Goal: Transaction & Acquisition: Purchase product/service

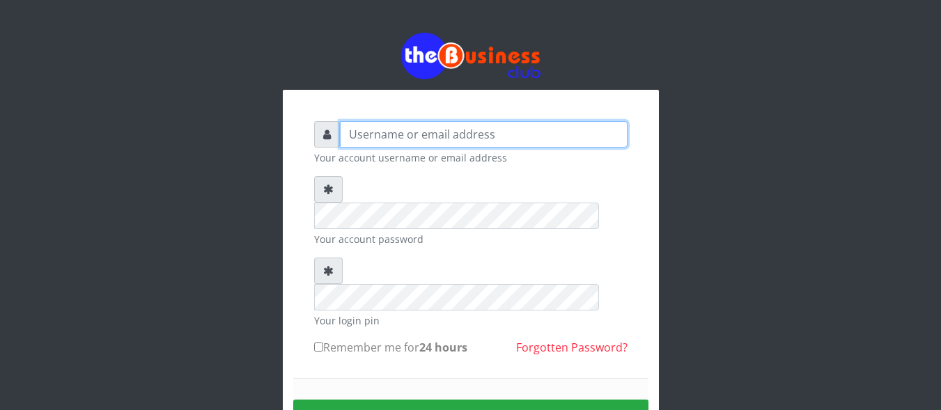
click at [438, 130] on input "text" at bounding box center [484, 134] width 288 height 26
type input "Innocent"
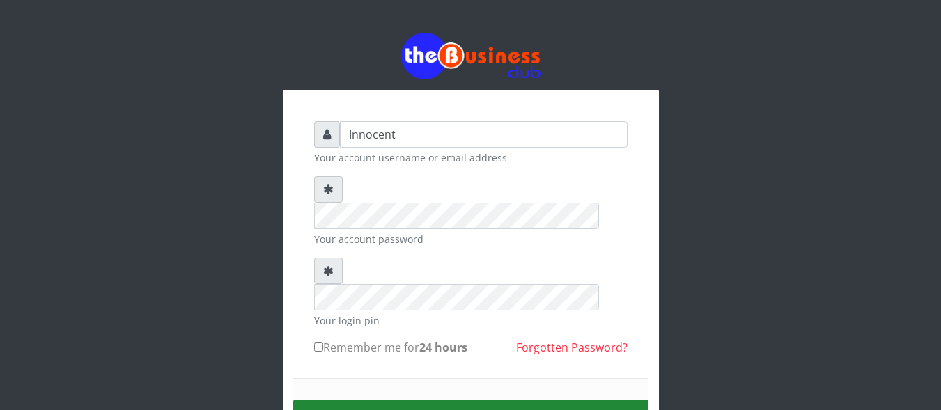
click at [474, 400] on button "Sign in" at bounding box center [470, 418] width 355 height 36
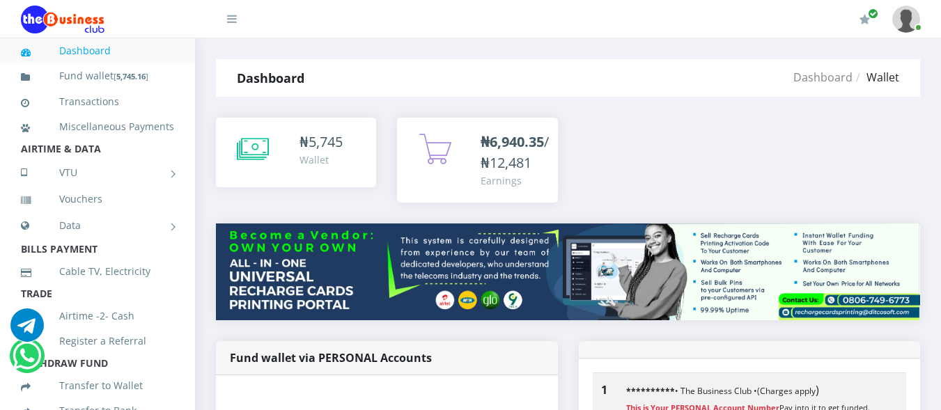
click at [339, 144] on span "5,745" at bounding box center [326, 141] width 34 height 19
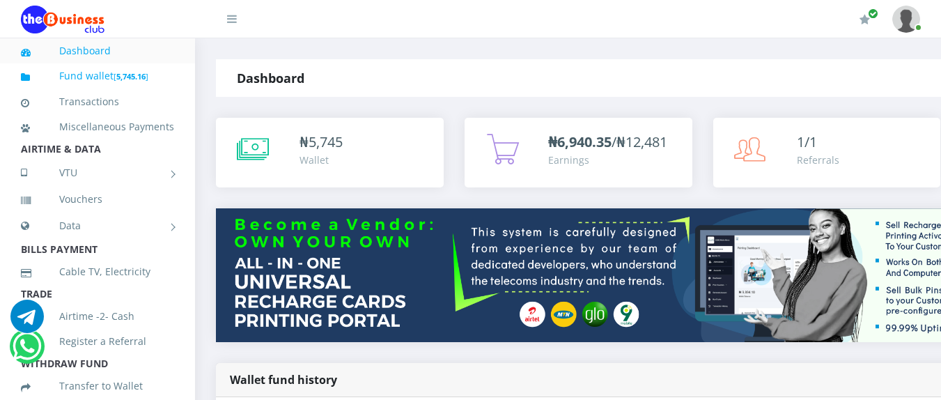
click at [123, 75] on b "5,745.16" at bounding box center [130, 76] width 29 height 10
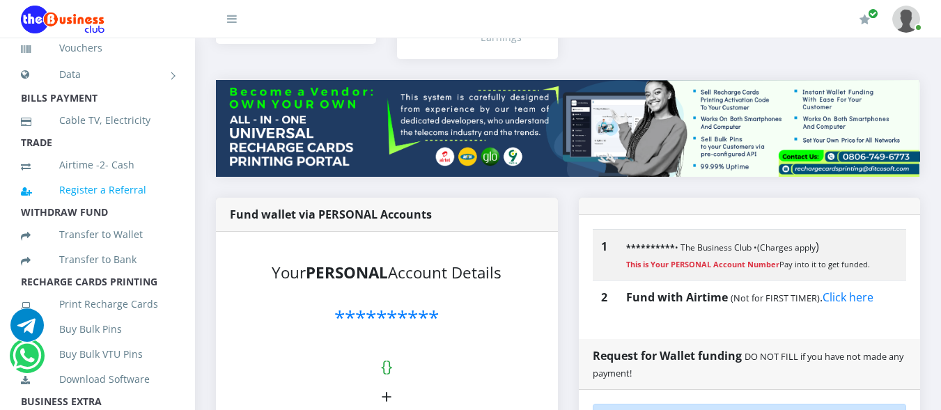
scroll to position [155, 0]
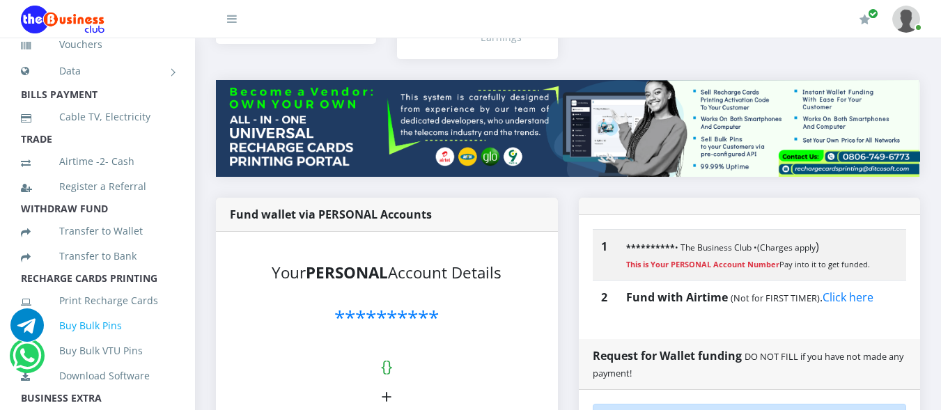
click at [106, 342] on link "Buy Bulk Pins" at bounding box center [97, 326] width 153 height 32
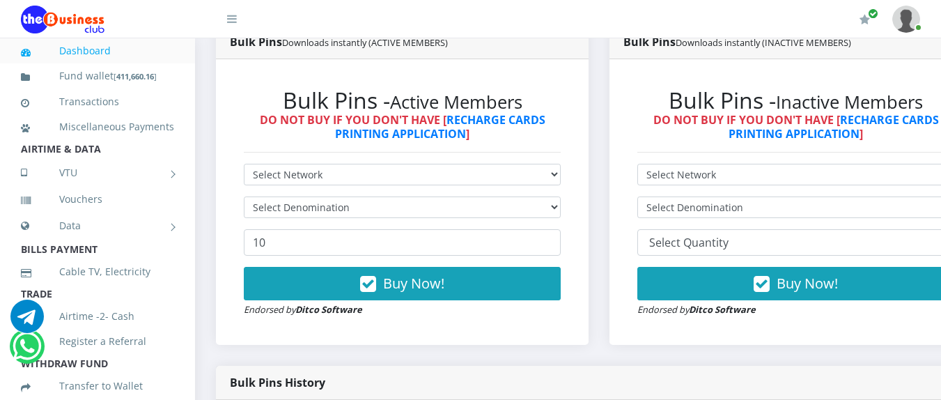
scroll to position [390, 0]
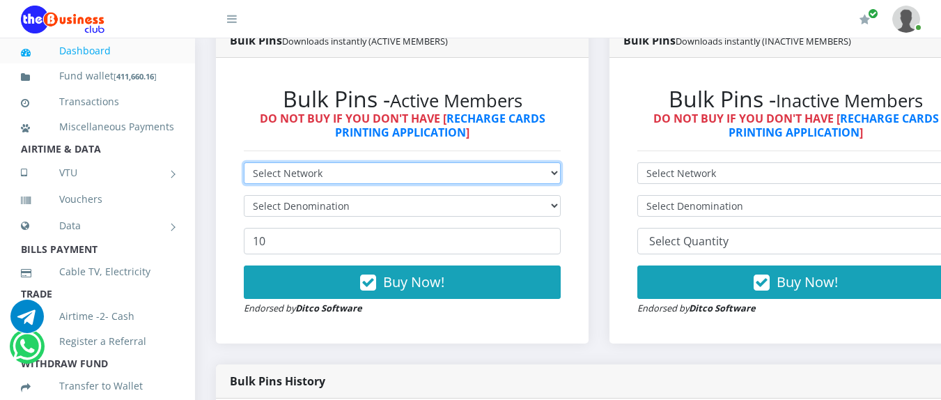
click at [561, 178] on select "Select Network MTN Globacom 9Mobile Airtel" at bounding box center [402, 173] width 317 height 22
select select "MTN"
click at [244, 164] on select "Select Network MTN Globacom 9Mobile Airtel" at bounding box center [402, 173] width 317 height 22
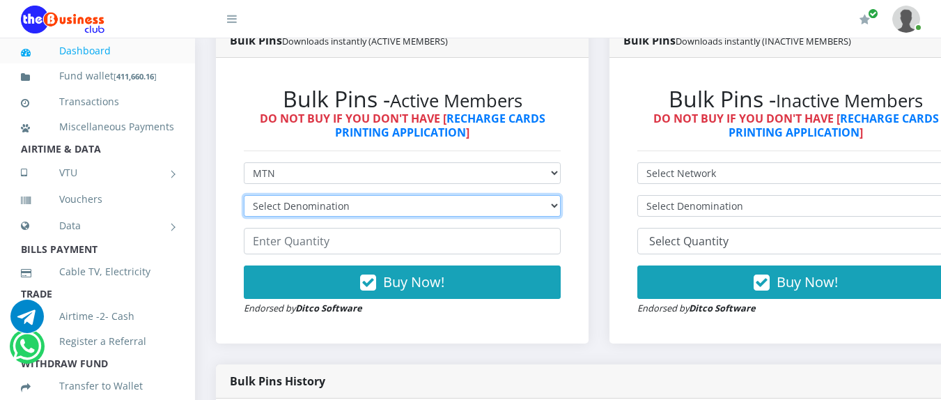
click at [561, 208] on select "Select Denomination MTN NGN100 - ₦96.94 MTN NGN200 - ₦193.88 MTN NGN400 - ₦387.…" at bounding box center [402, 206] width 317 height 22
select select "96.94-100"
click at [244, 197] on select "Select Denomination MTN NGN100 - ₦96.94 MTN NGN200 - ₦193.88 MTN NGN400 - ₦387.…" at bounding box center [402, 206] width 317 height 22
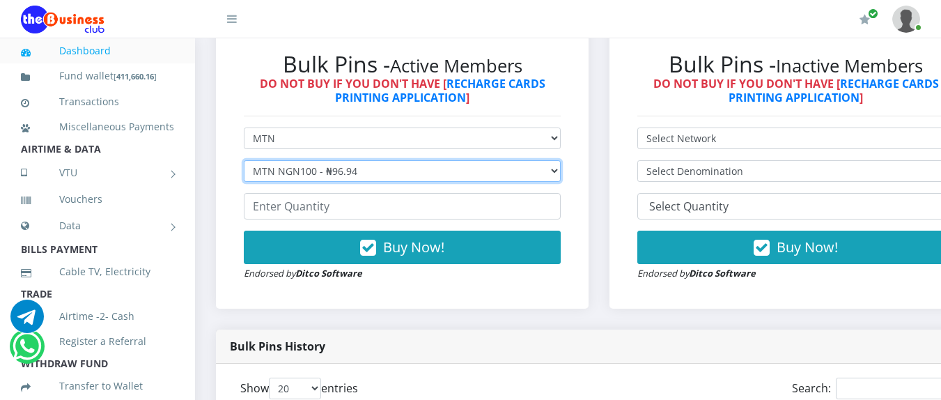
scroll to position [435, 0]
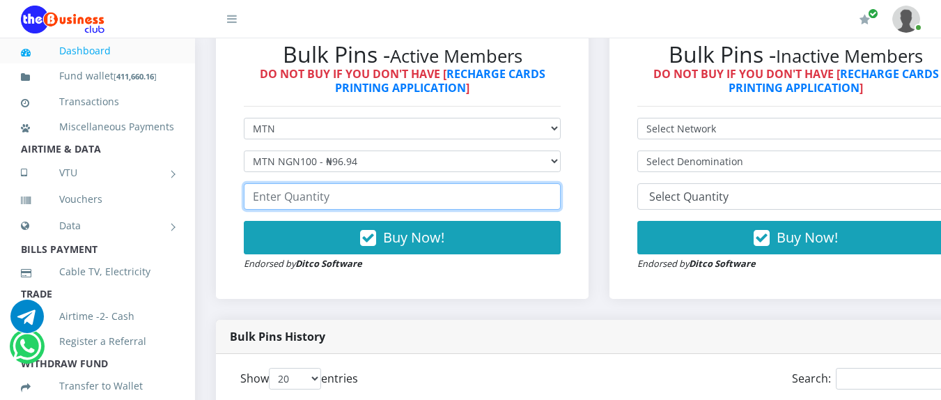
click at [421, 194] on input "number" at bounding box center [402, 196] width 317 height 26
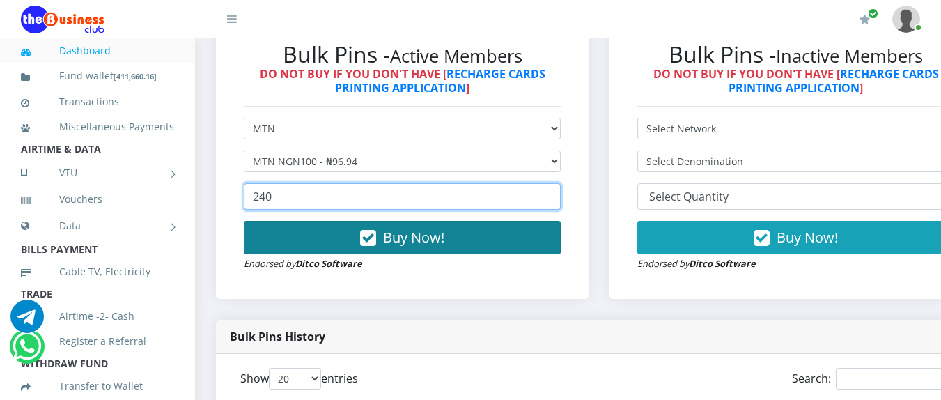
type input "240"
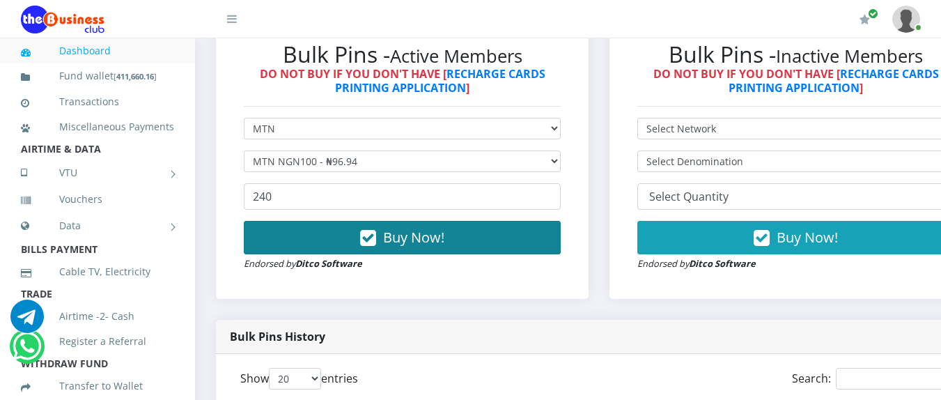
click at [416, 247] on span "Buy Now!" at bounding box center [413, 237] width 61 height 19
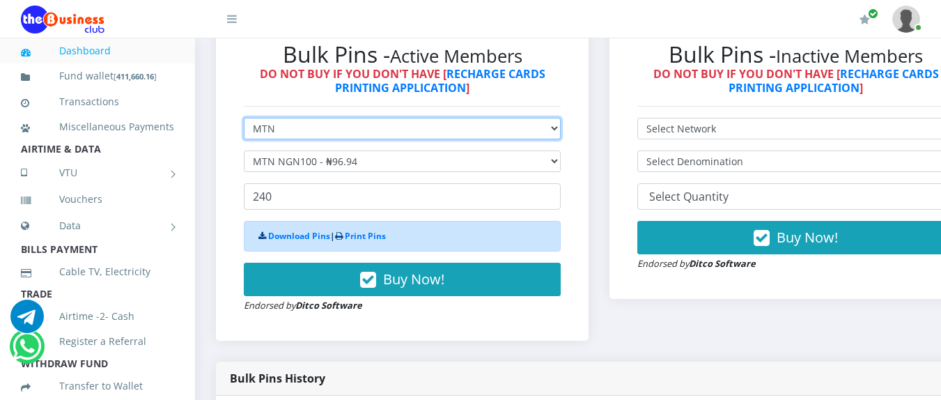
click at [561, 131] on select "Select Network MTN Globacom 9Mobile Airtel" at bounding box center [402, 129] width 317 height 22
click at [552, 130] on select "Select Network MTN Globacom 9Mobile Airtel" at bounding box center [402, 129] width 317 height 22
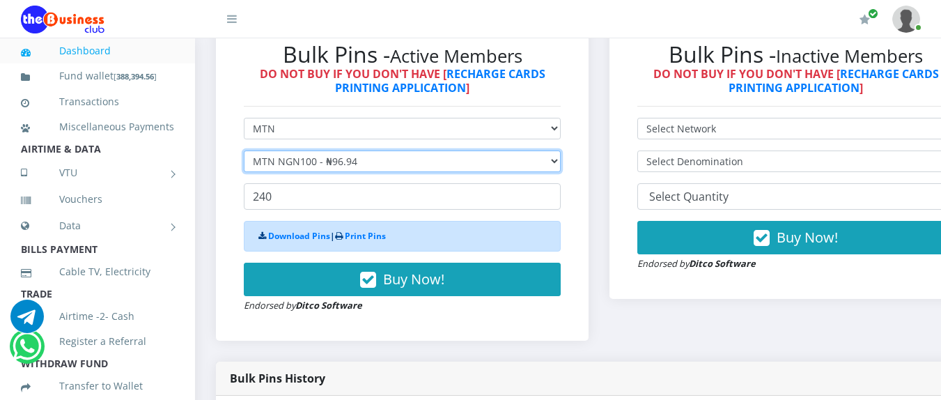
click at [510, 162] on select "Select Denomination MTN NGN100 - ₦96.94 MTN NGN200 - ₦193.88 MTN NGN400 - ₦387.…" at bounding box center [402, 161] width 317 height 22
select select "193.88-200"
click at [244, 153] on select "Select Denomination MTN NGN100 - ₦96.94 MTN NGN200 - ₦193.88 MTN NGN400 - ₦387.…" at bounding box center [402, 161] width 317 height 22
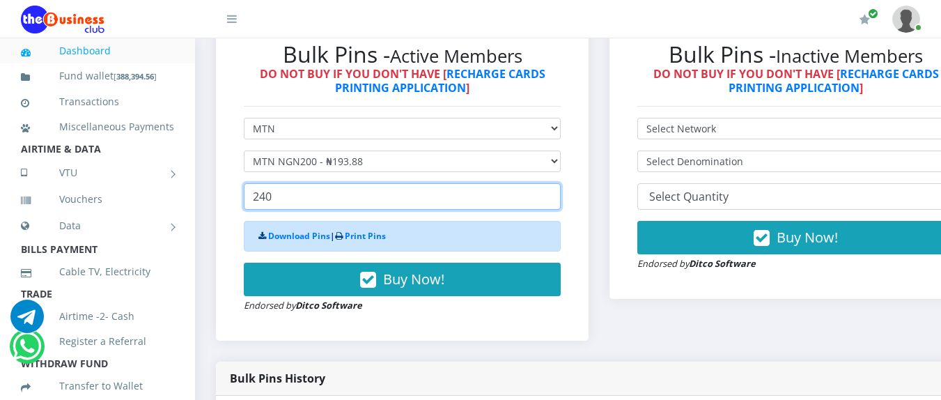
click at [313, 201] on input "240" at bounding box center [402, 196] width 317 height 26
type input "2"
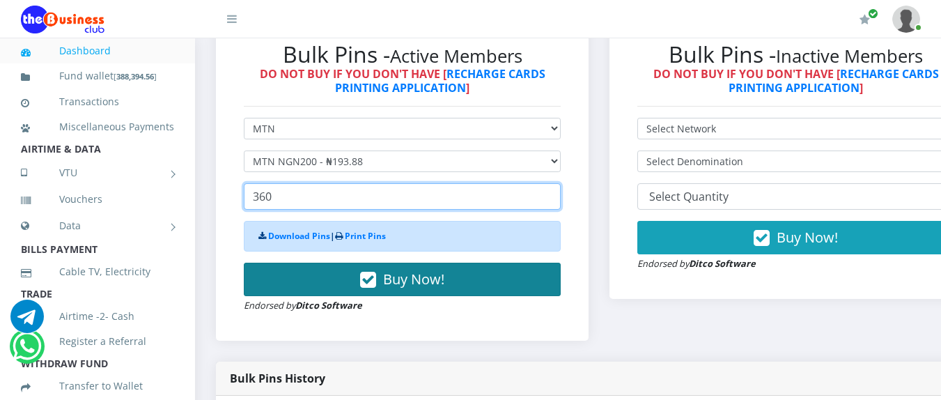
type input "360"
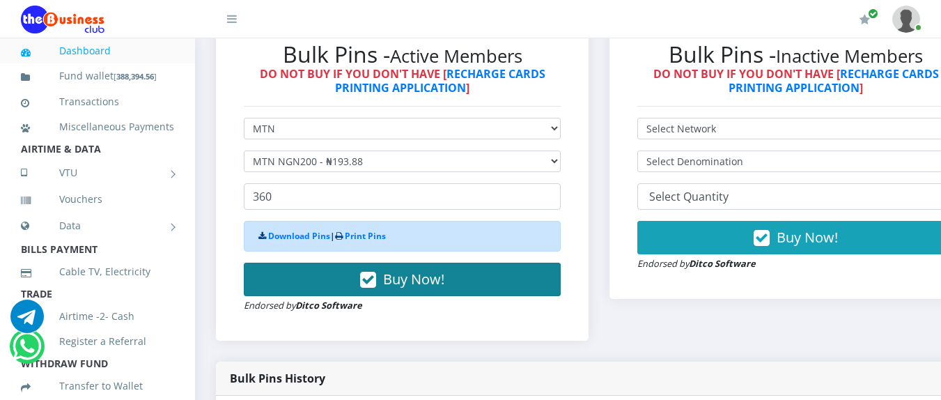
click at [420, 288] on span "Buy Now!" at bounding box center [413, 279] width 61 height 19
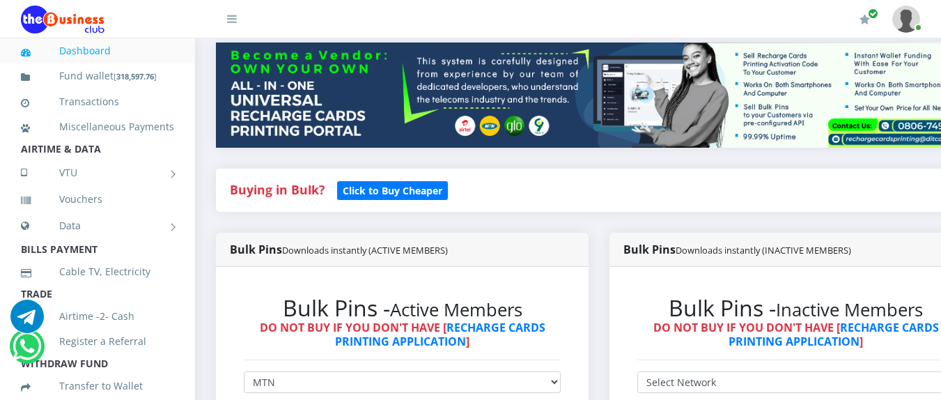
scroll to position [0, 0]
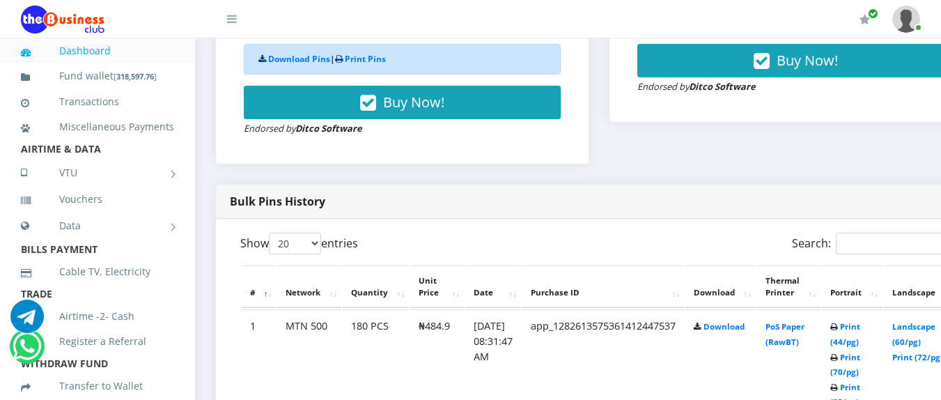
click at [492, 309] on th "Date" at bounding box center [493, 286] width 56 height 43
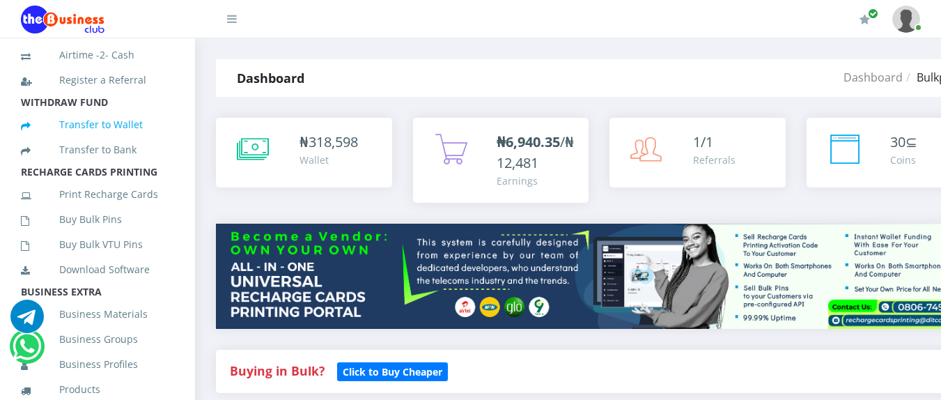
click at [144, 130] on link "Transfer to Wallet" at bounding box center [97, 125] width 153 height 32
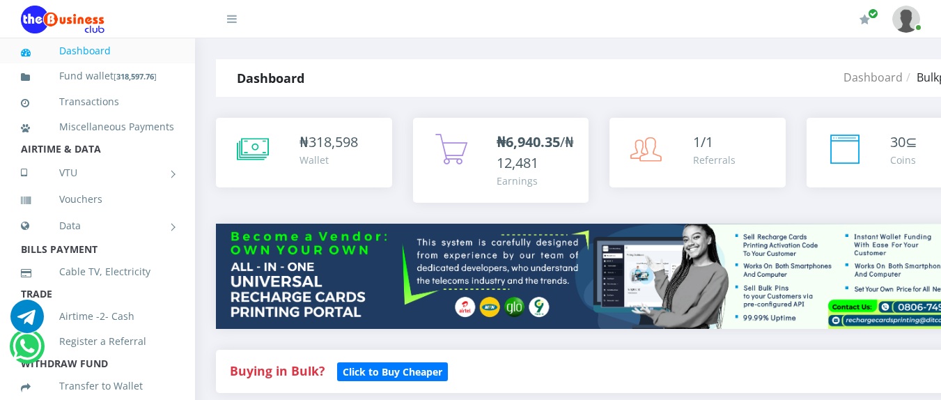
click at [445, 94] on div "Dashboard" at bounding box center [344, 78] width 256 height 38
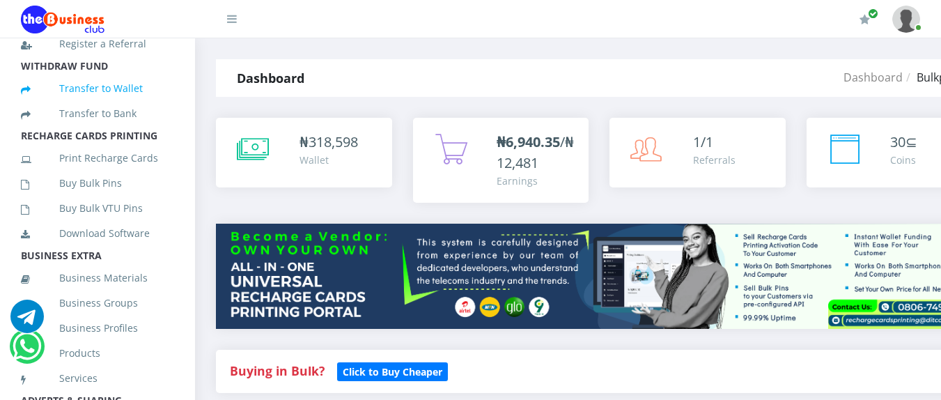
click at [114, 104] on link "Transfer to Wallet" at bounding box center [97, 88] width 153 height 32
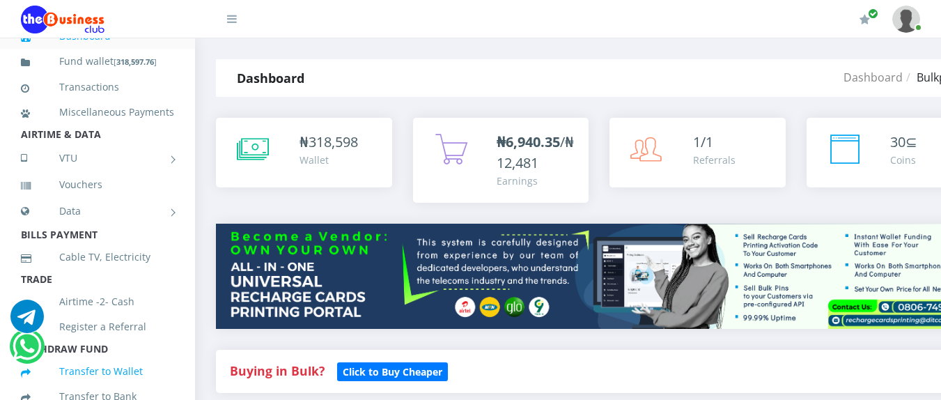
scroll to position [0, 0]
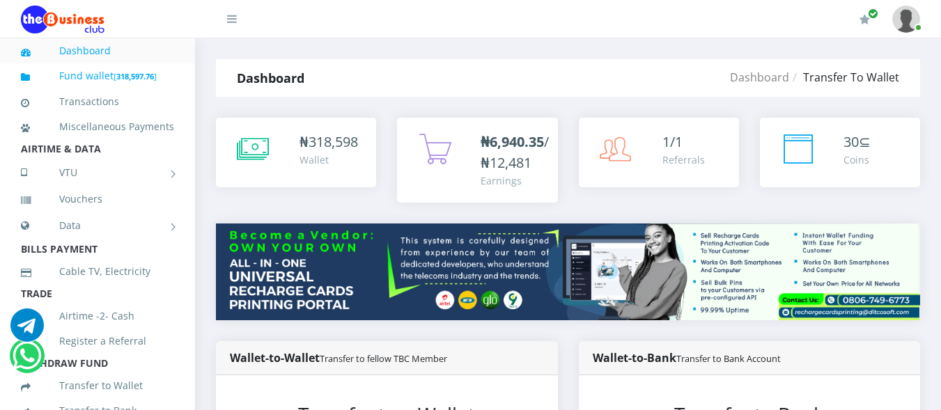
click at [125, 77] on b "318,597.76" at bounding box center [135, 76] width 38 height 10
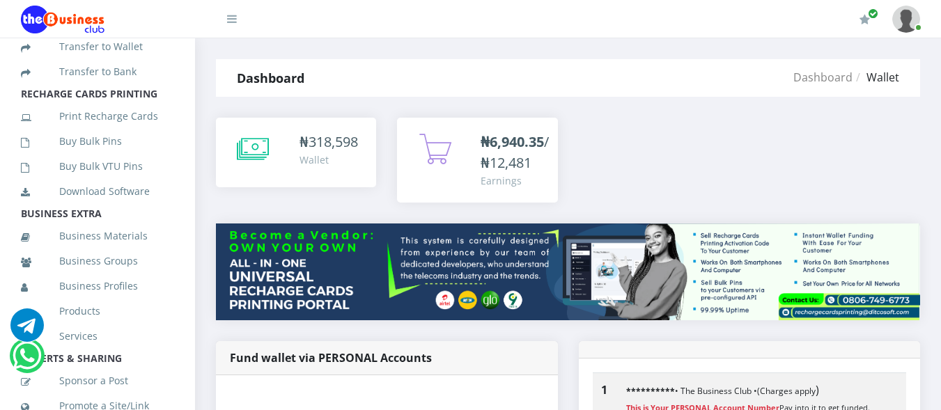
scroll to position [348, 0]
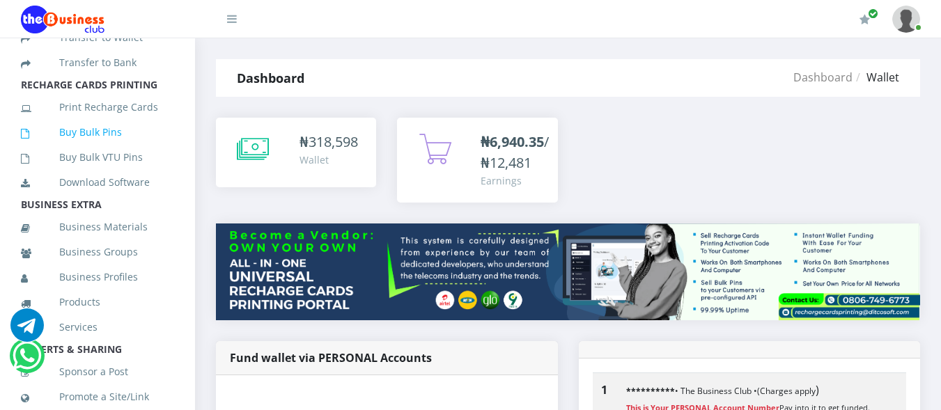
click at [105, 146] on link "Buy Bulk Pins" at bounding box center [97, 132] width 153 height 32
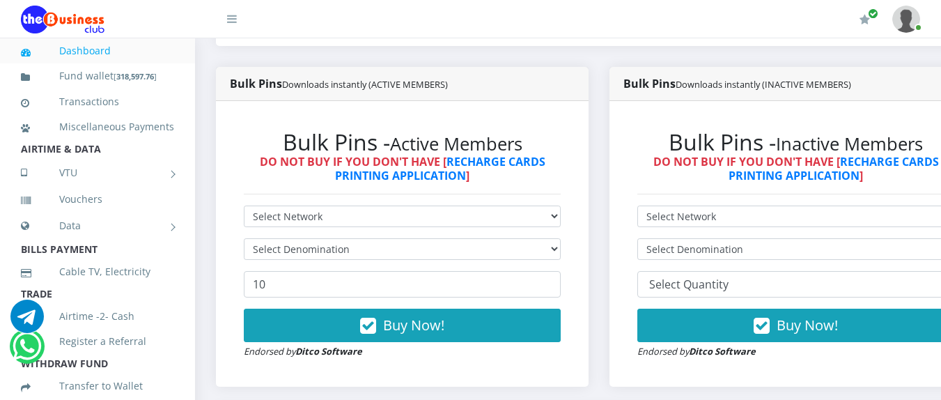
scroll to position [348, 0]
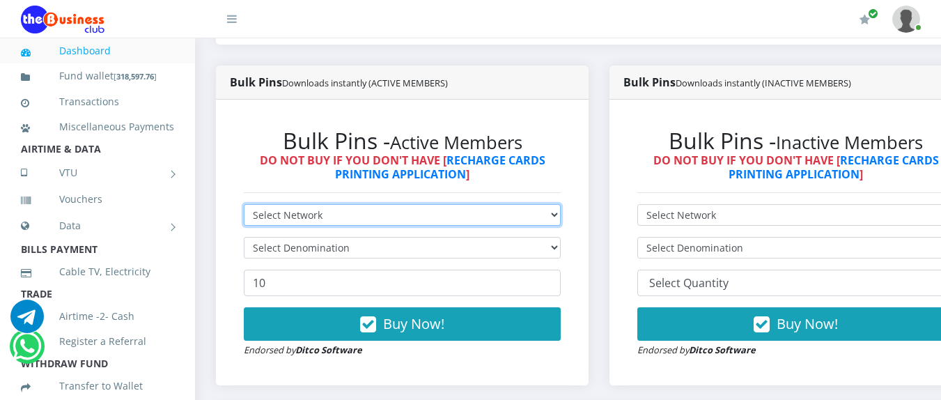
click at [508, 219] on select "Select Network MTN Globacom 9Mobile Airtel" at bounding box center [402, 215] width 317 height 22
select select "MTN"
click at [244, 206] on select "Select Network MTN Globacom 9Mobile Airtel" at bounding box center [402, 215] width 317 height 22
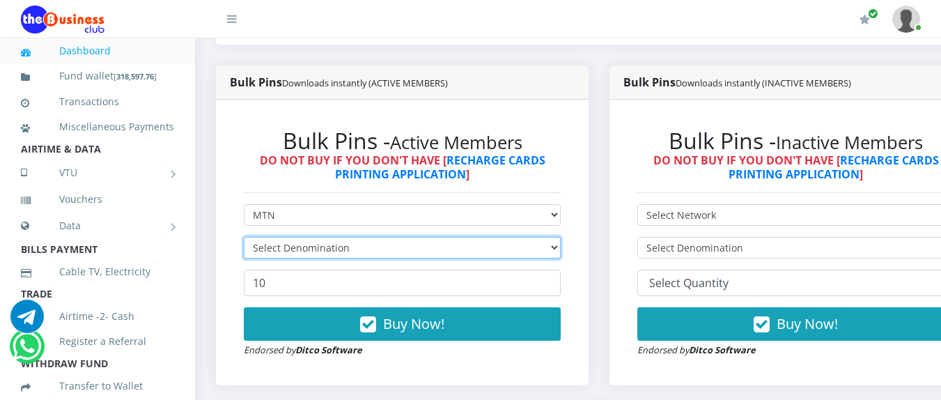
click at [452, 252] on select "Select Denomination" at bounding box center [402, 248] width 317 height 22
click at [452, 251] on select "Select Denomination MTN NGN100 - ₦96.94 MTN NGN200 - ₦193.88 MTN NGN400 - ₦387.…" at bounding box center [402, 248] width 317 height 22
select select "484.7-500"
click at [244, 239] on select "Select Denomination MTN NGN100 - ₦96.94 MTN NGN200 - ₦193.88 MTN NGN400 - ₦387.…" at bounding box center [402, 248] width 317 height 22
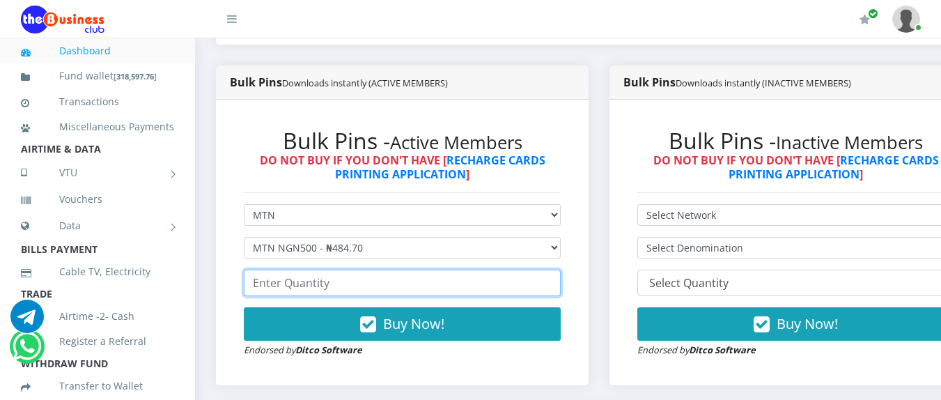
click at [341, 285] on input "number" at bounding box center [402, 283] width 317 height 26
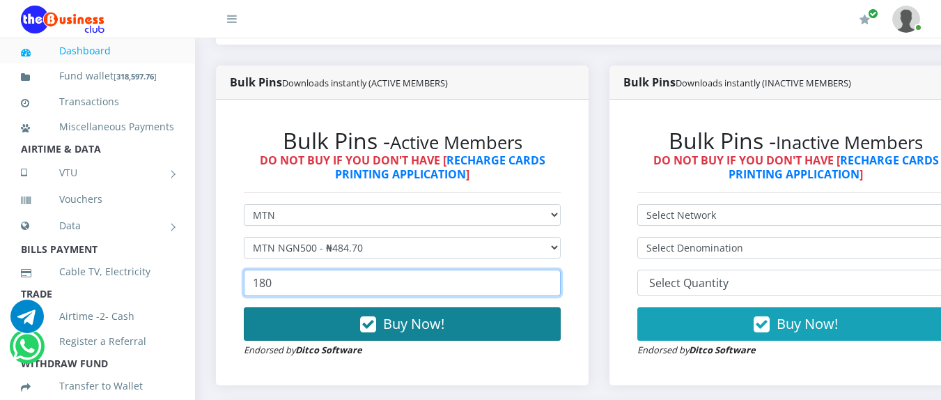
type input "180"
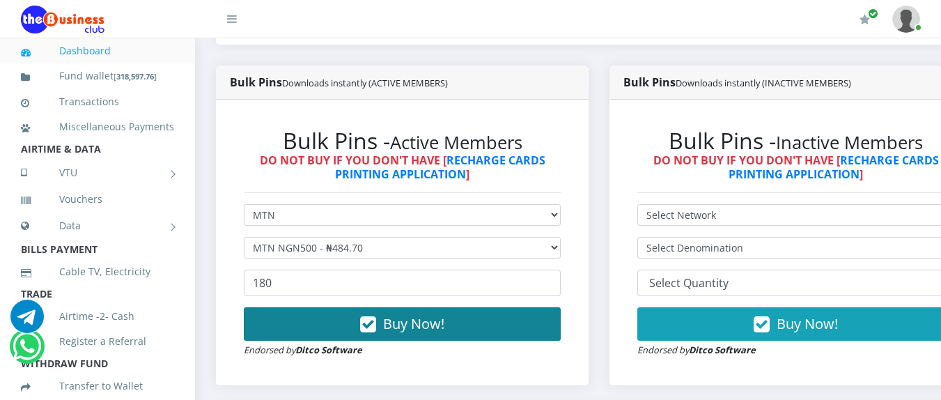
click at [419, 323] on span "Buy Now!" at bounding box center [413, 323] width 61 height 19
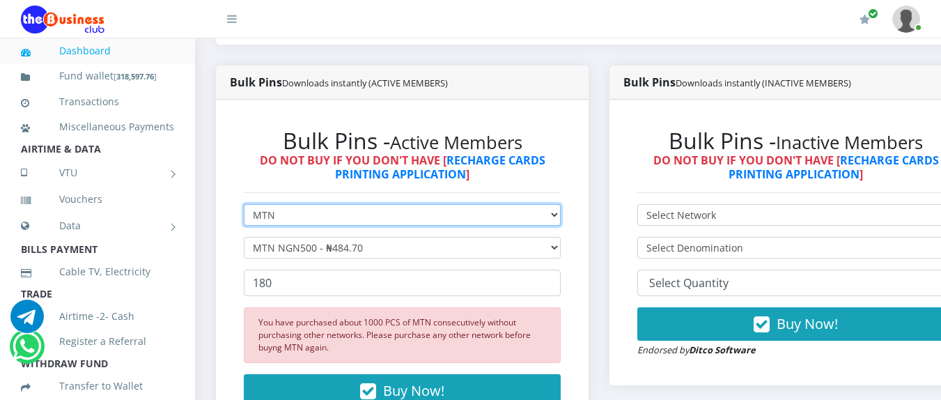
click at [561, 215] on select "Select Network MTN Globacom 9Mobile Airtel" at bounding box center [402, 215] width 317 height 22
select select "Airtel"
click at [244, 206] on select "Select Network MTN Globacom 9Mobile Airtel" at bounding box center [402, 215] width 317 height 22
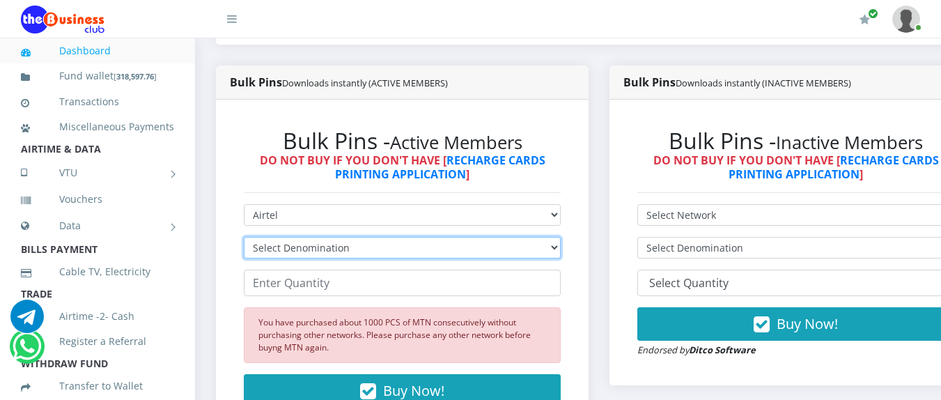
click at [425, 247] on select "Select Denomination Airtel NGN100 - ₦96.36 Airtel NGN200 - ₦192.72 Airtel NGN50…" at bounding box center [402, 248] width 317 height 22
select select "192.72-200"
click at [244, 239] on select "Select Denomination Airtel NGN100 - ₦96.36 Airtel NGN200 - ₦192.72 Airtel NGN50…" at bounding box center [402, 248] width 317 height 22
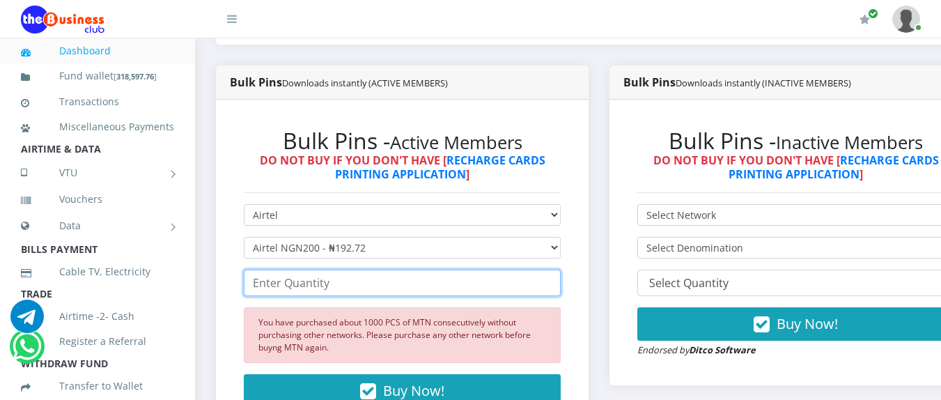
click at [416, 282] on input "number" at bounding box center [402, 283] width 317 height 26
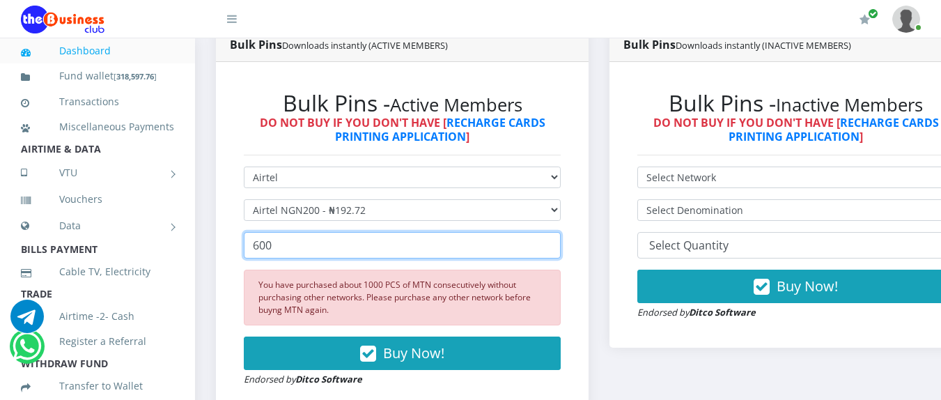
scroll to position [418, 0]
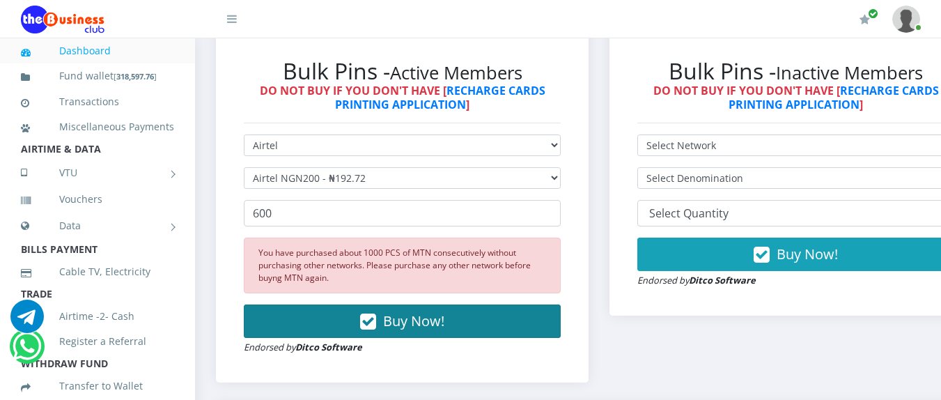
click at [403, 322] on span "Buy Now!" at bounding box center [413, 320] width 61 height 19
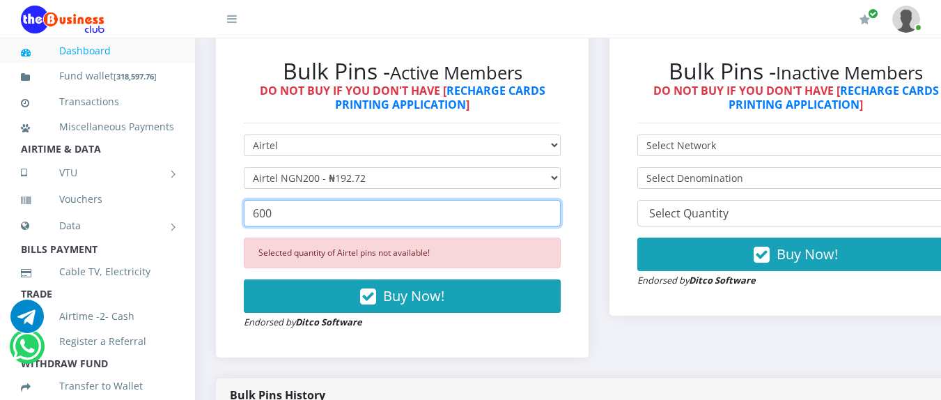
drag, startPoint x: 277, startPoint y: 215, endPoint x: 245, endPoint y: 217, distance: 32.1
click at [245, 217] on input "600" at bounding box center [402, 213] width 317 height 26
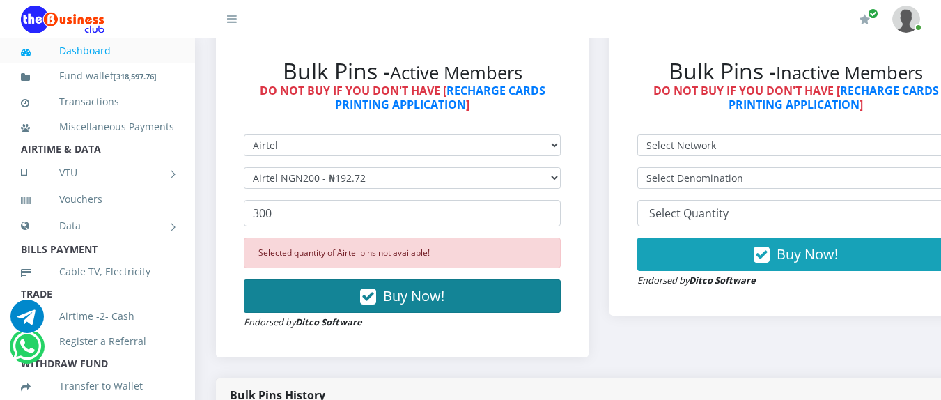
click at [403, 296] on span "Buy Now!" at bounding box center [413, 295] width 61 height 19
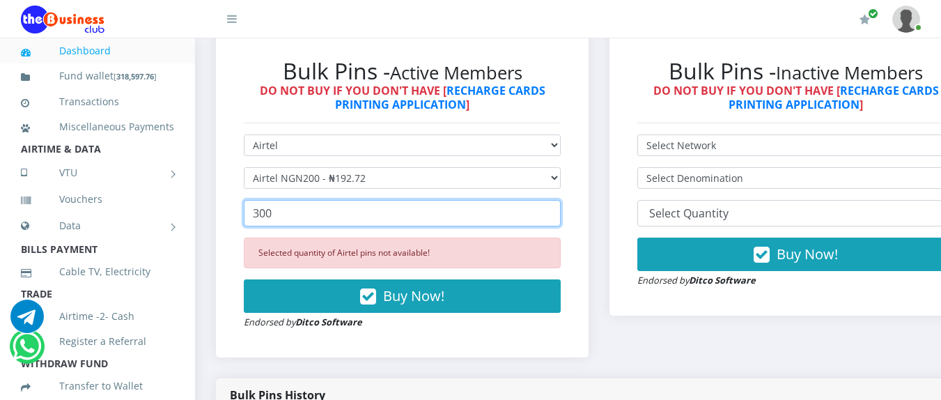
drag, startPoint x: 297, startPoint y: 222, endPoint x: 246, endPoint y: 219, distance: 51.6
click at [246, 219] on input "300" at bounding box center [402, 213] width 317 height 26
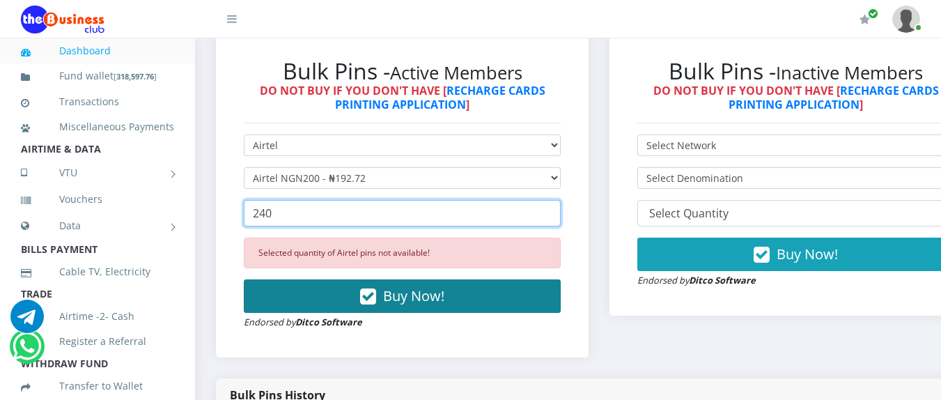
type input "240"
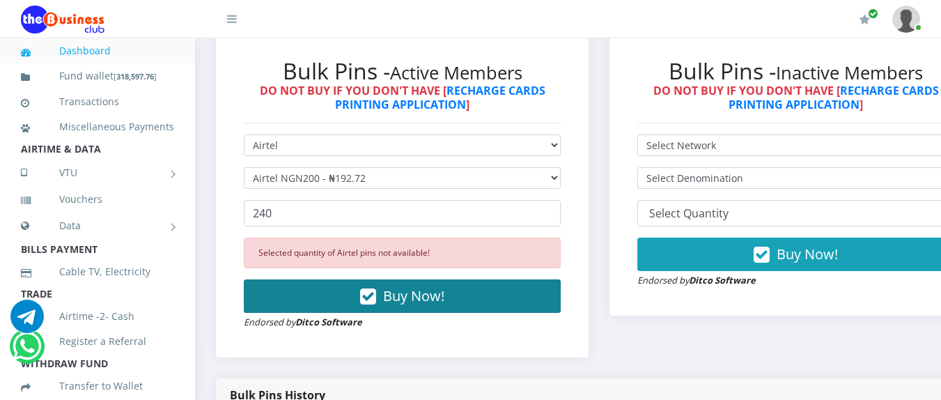
click at [412, 296] on span "Buy Now!" at bounding box center [413, 295] width 61 height 19
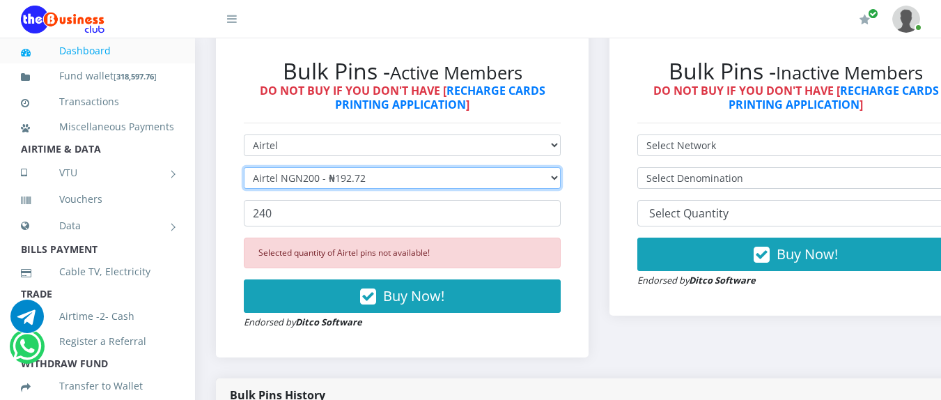
click at [543, 179] on select "Select Denomination Airtel NGN100 - ₦96.36 Airtel NGN200 - ₦192.72 Airtel NGN50…" at bounding box center [402, 178] width 317 height 22
select select "481.8-500"
click at [244, 169] on select "Select Denomination Airtel NGN100 - ₦96.36 Airtel NGN200 - ₦192.72 Airtel NGN50…" at bounding box center [402, 178] width 317 height 22
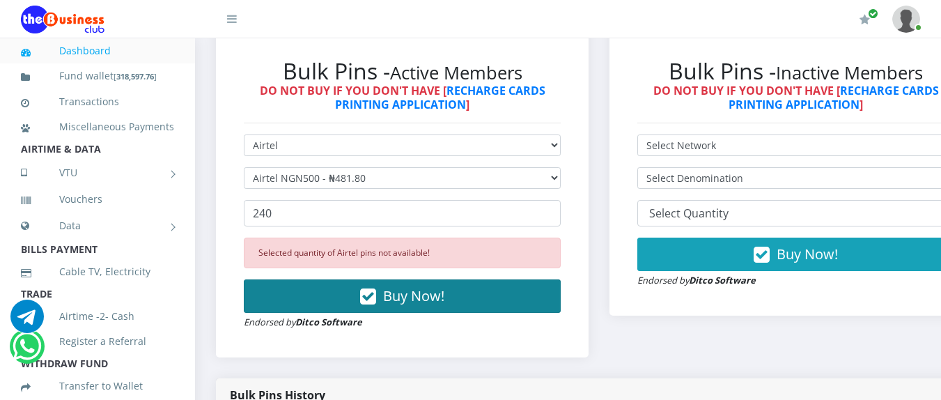
click at [412, 297] on span "Buy Now!" at bounding box center [413, 295] width 61 height 19
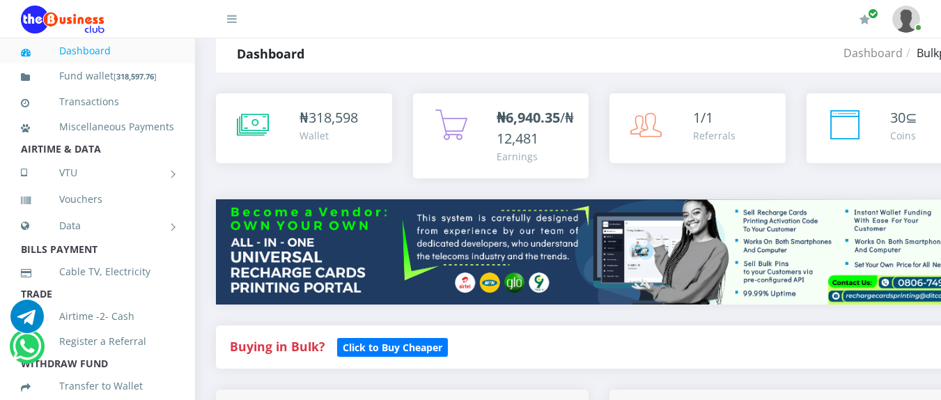
scroll to position [0, 0]
